Goal: Transaction & Acquisition: Purchase product/service

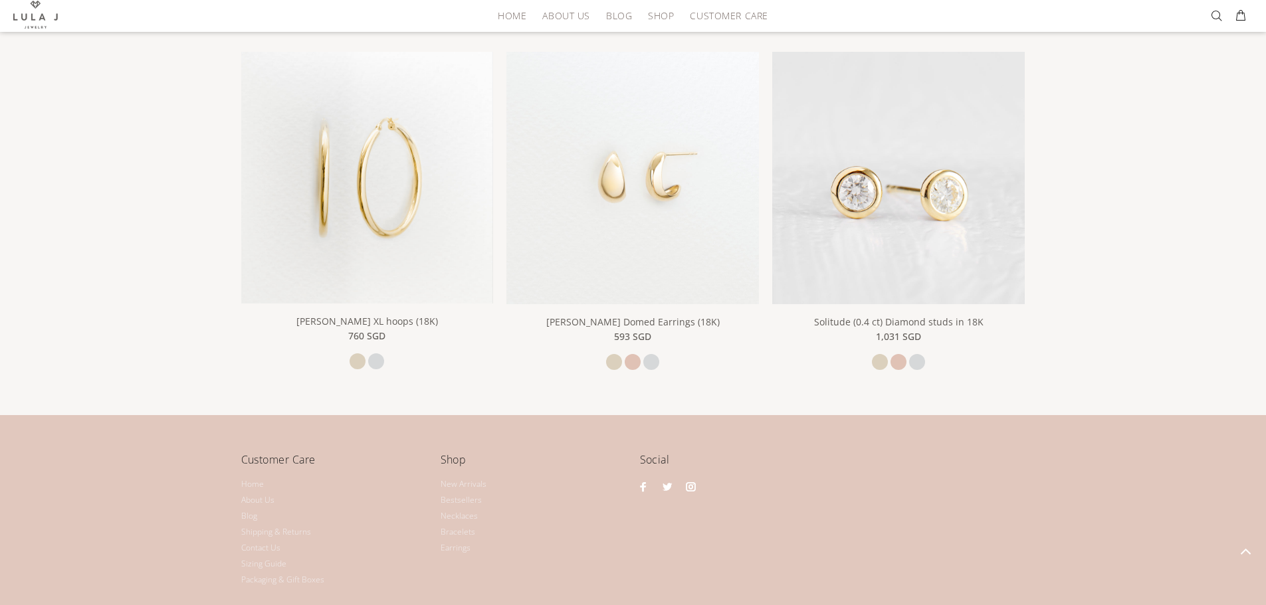
scroll to position [2459, 0]
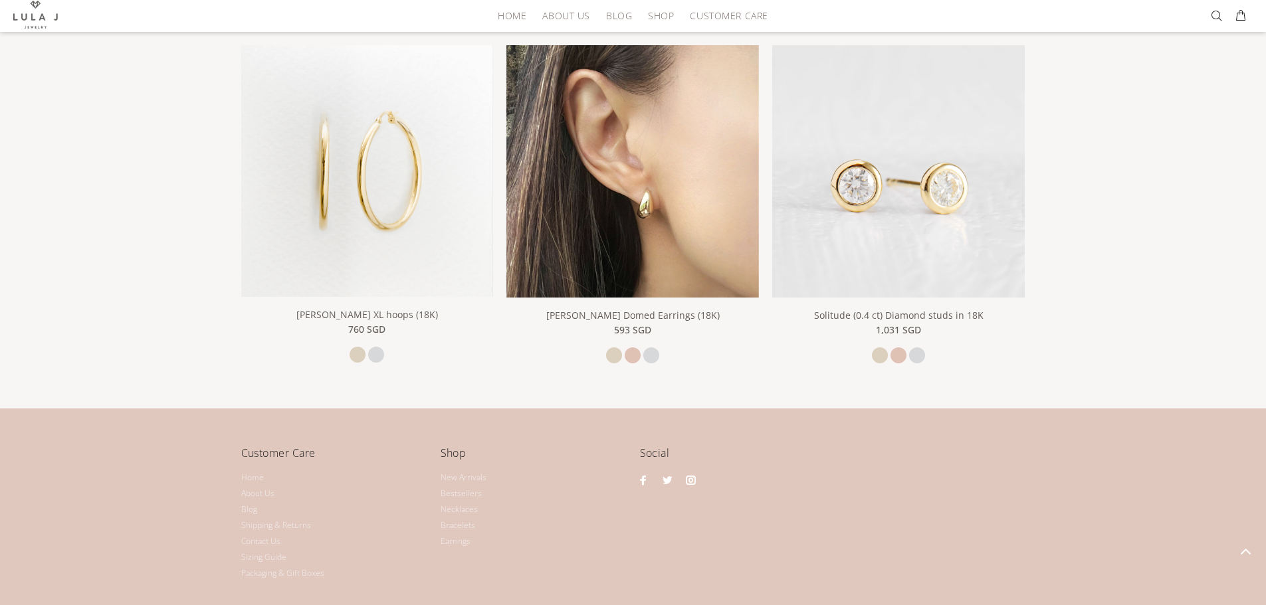
click at [651, 171] on img at bounding box center [632, 171] width 253 height 253
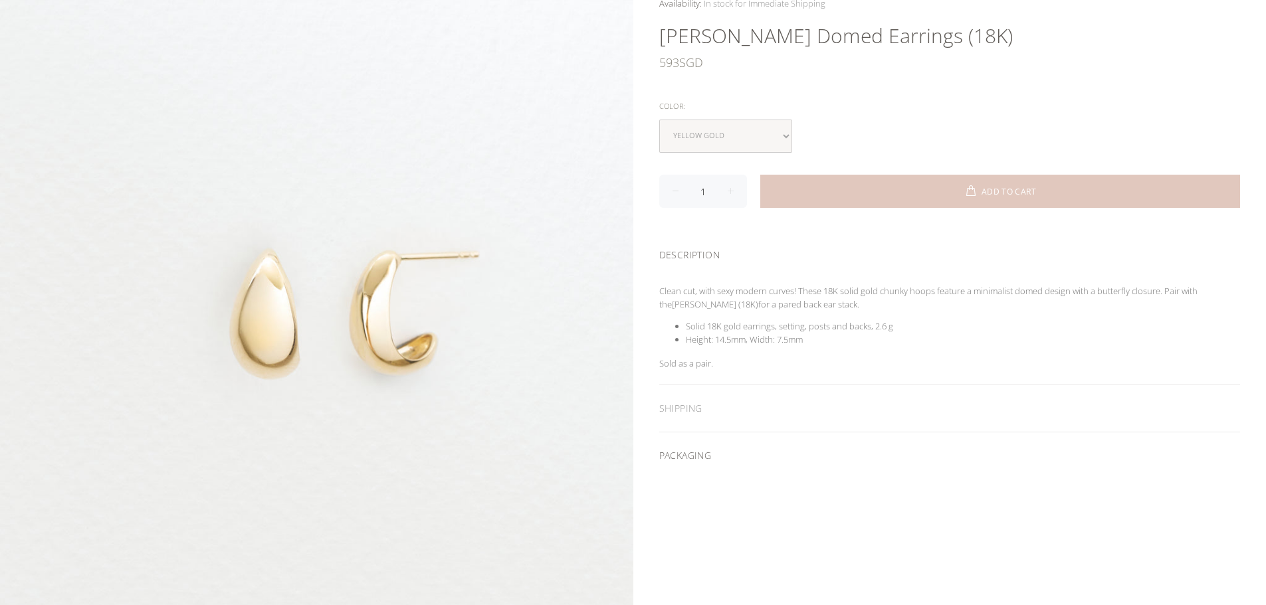
scroll to position [199, 0]
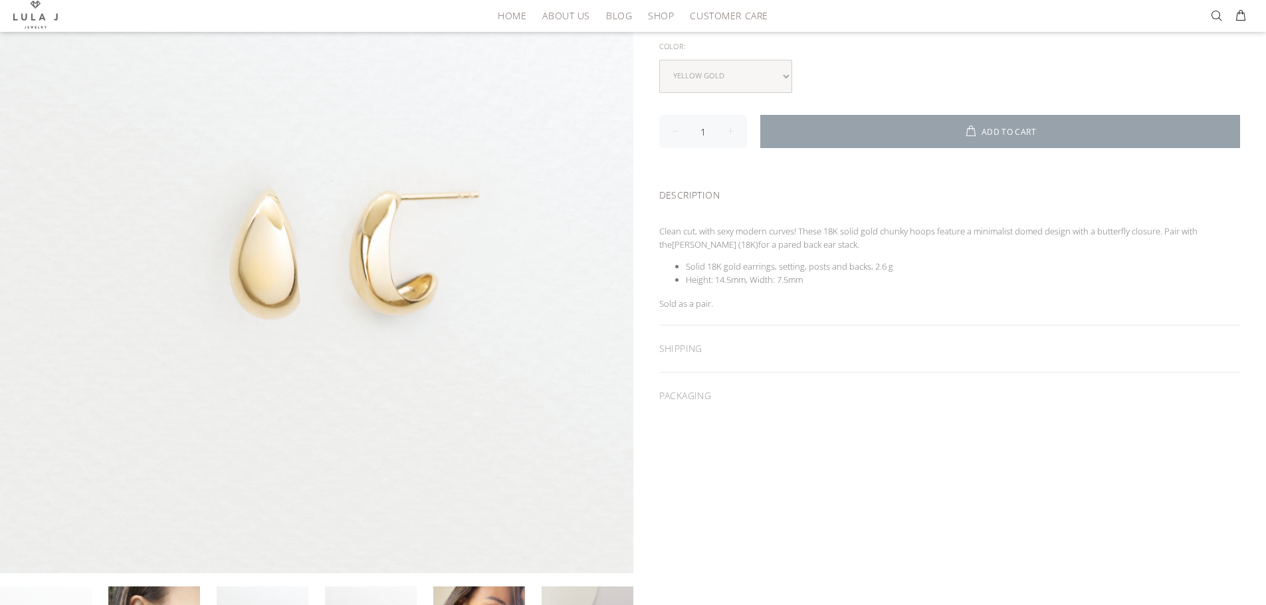
click at [990, 126] on button "ADD TO CART" at bounding box center [1000, 131] width 480 height 33
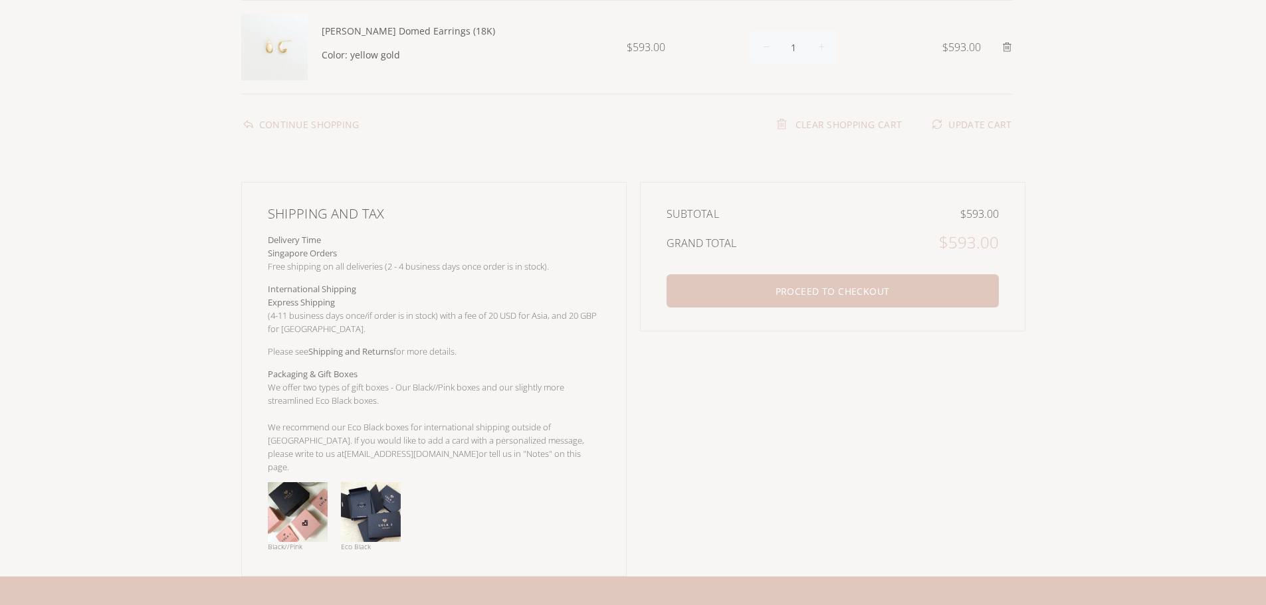
scroll to position [199, 0]
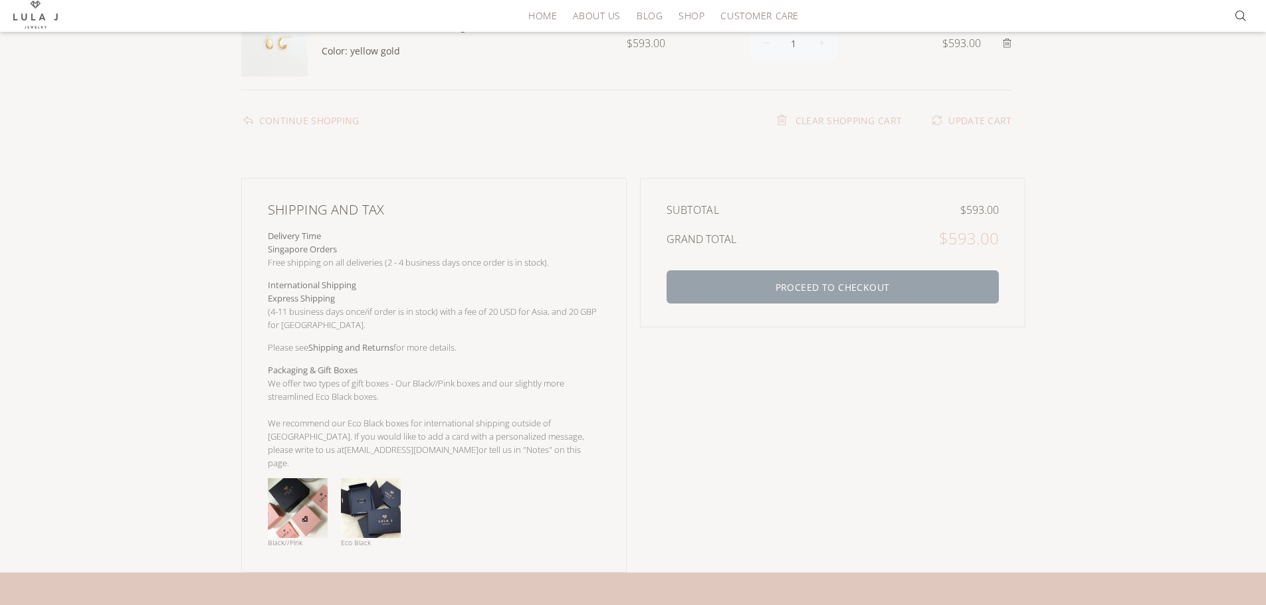
click at [845, 285] on button "PROCEED TO CHECKOUT" at bounding box center [833, 286] width 332 height 33
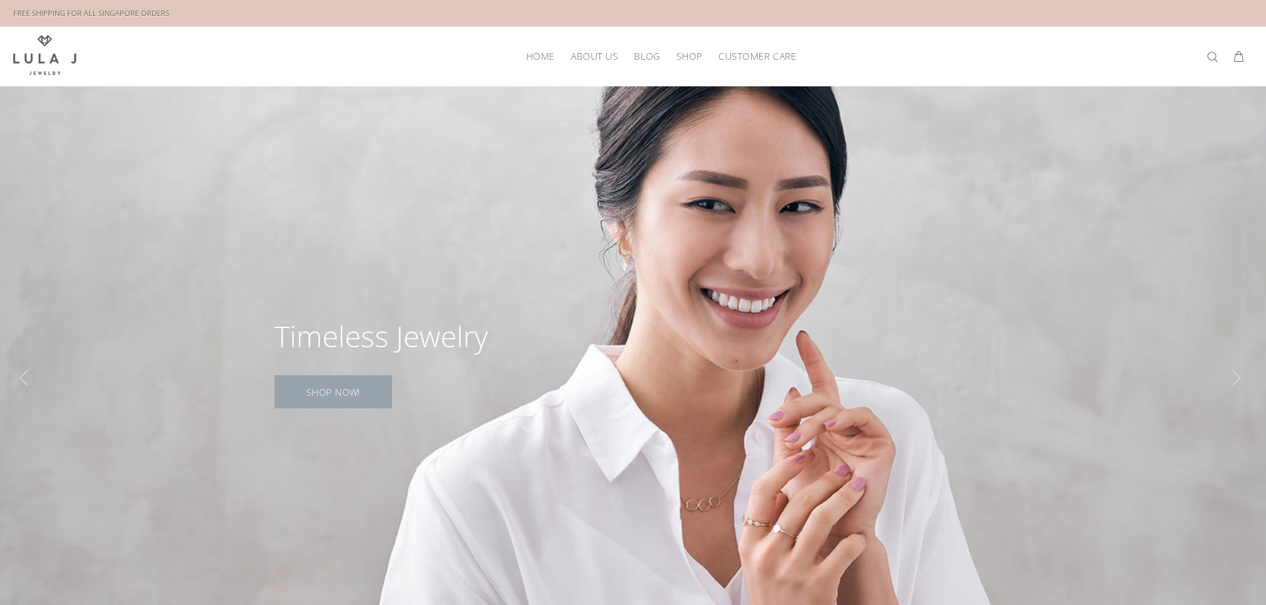
click at [344, 381] on link "SHOP NOW!" at bounding box center [333, 391] width 118 height 33
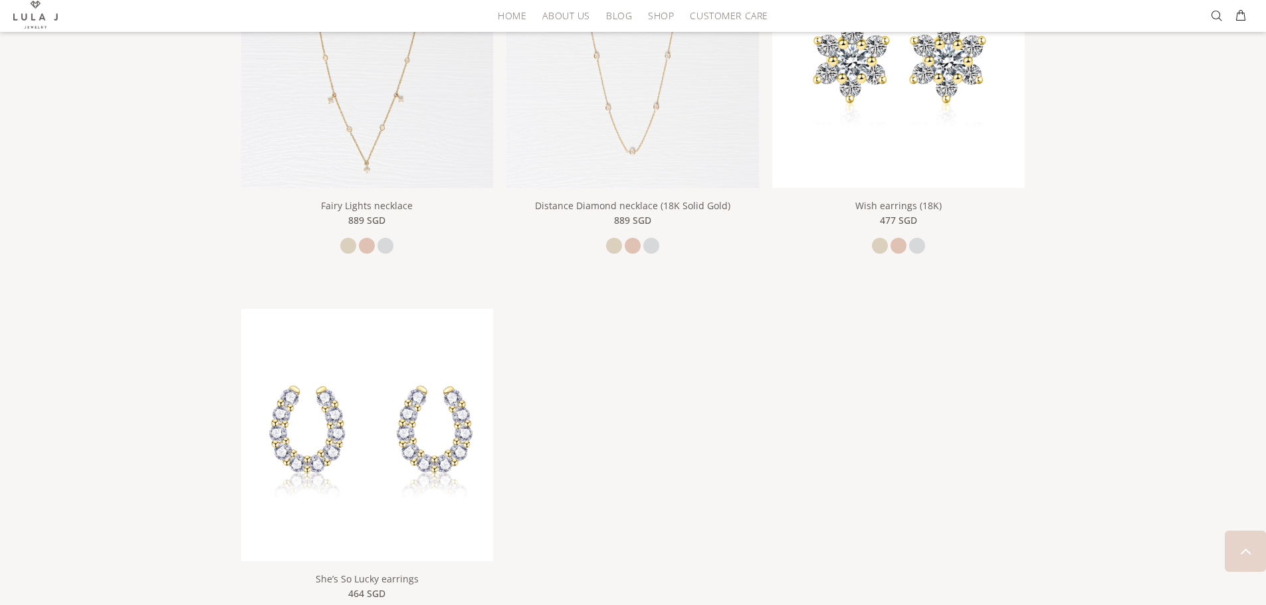
scroll to position [930, 0]
